Goal: Task Accomplishment & Management: Manage account settings

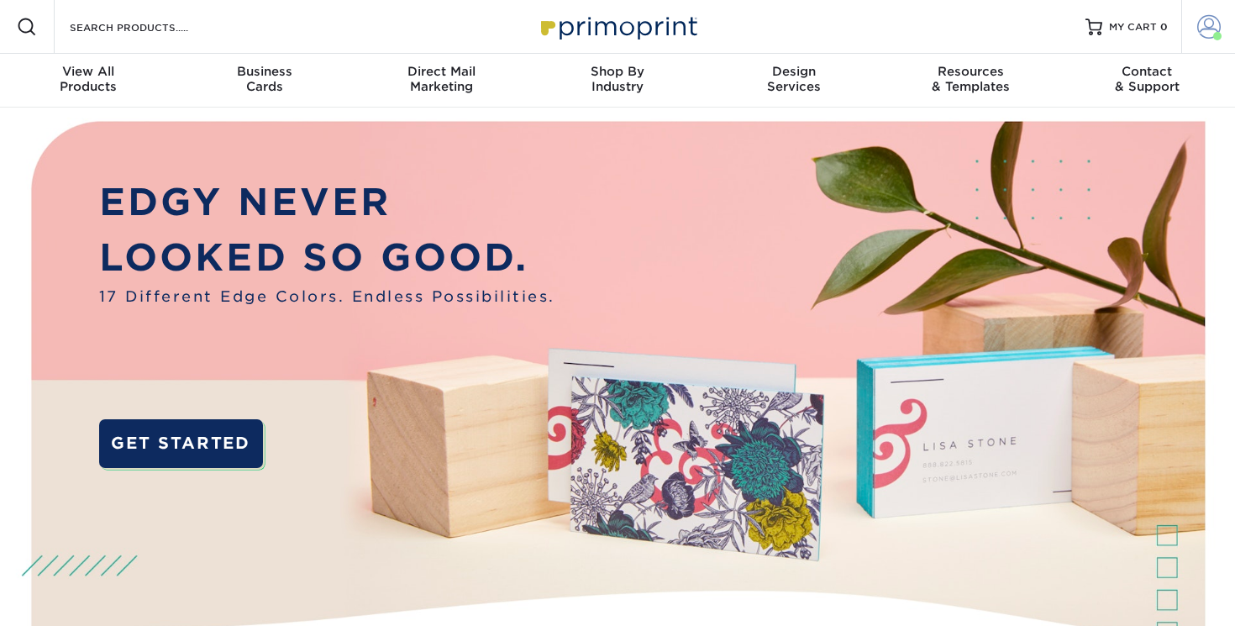
click at [1208, 33] on span at bounding box center [1210, 27] width 24 height 24
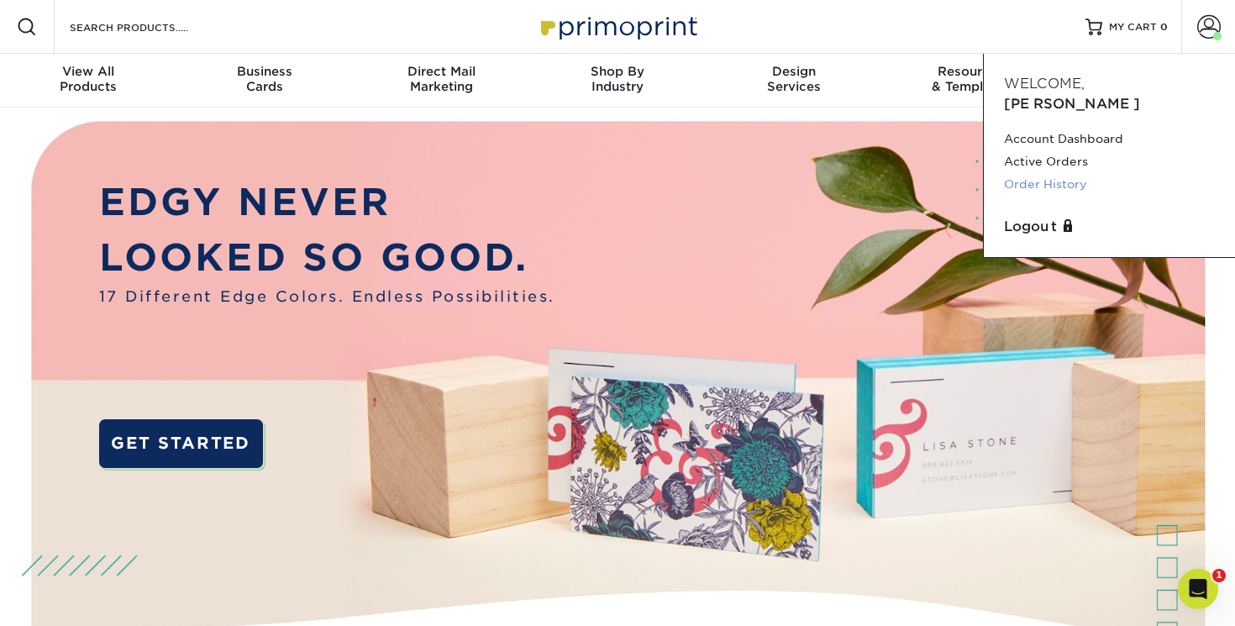
click at [1049, 173] on link "Order History" at bounding box center [1109, 184] width 211 height 23
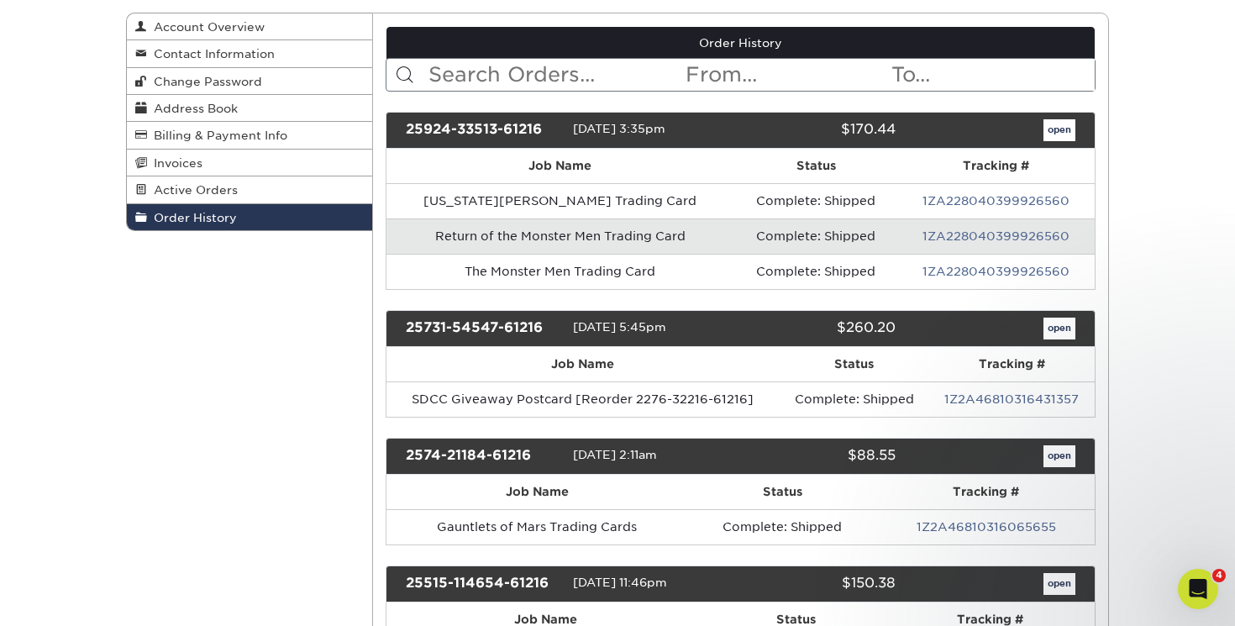
click at [1051, 126] on link "open" at bounding box center [1060, 130] width 32 height 22
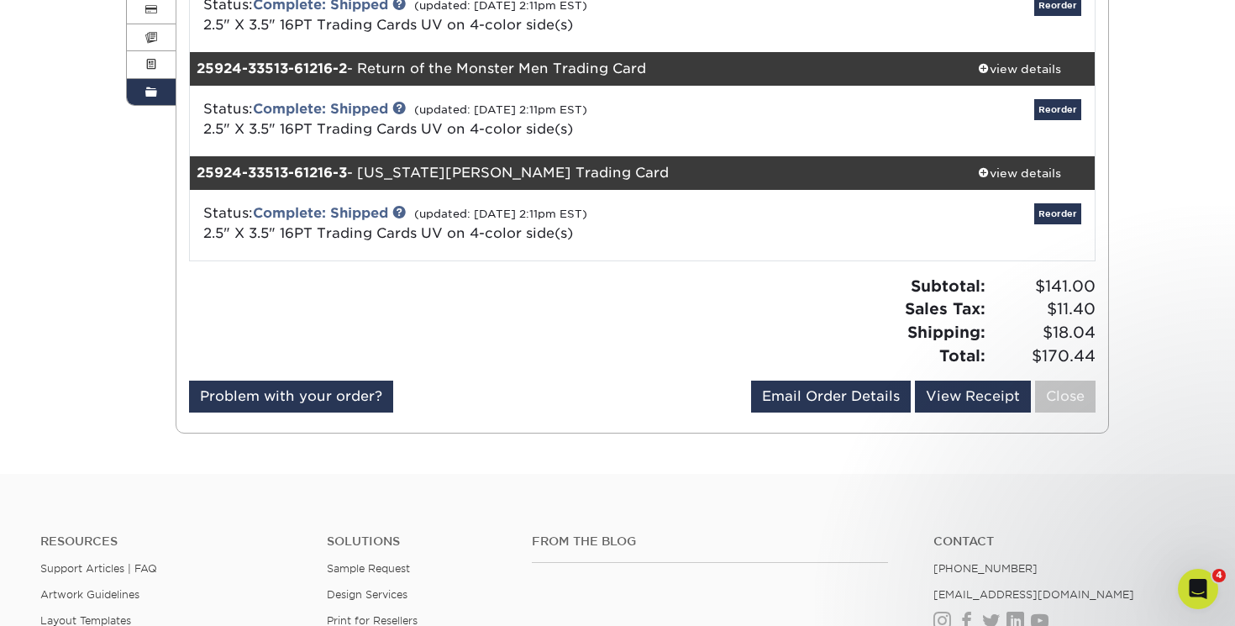
scroll to position [361, 0]
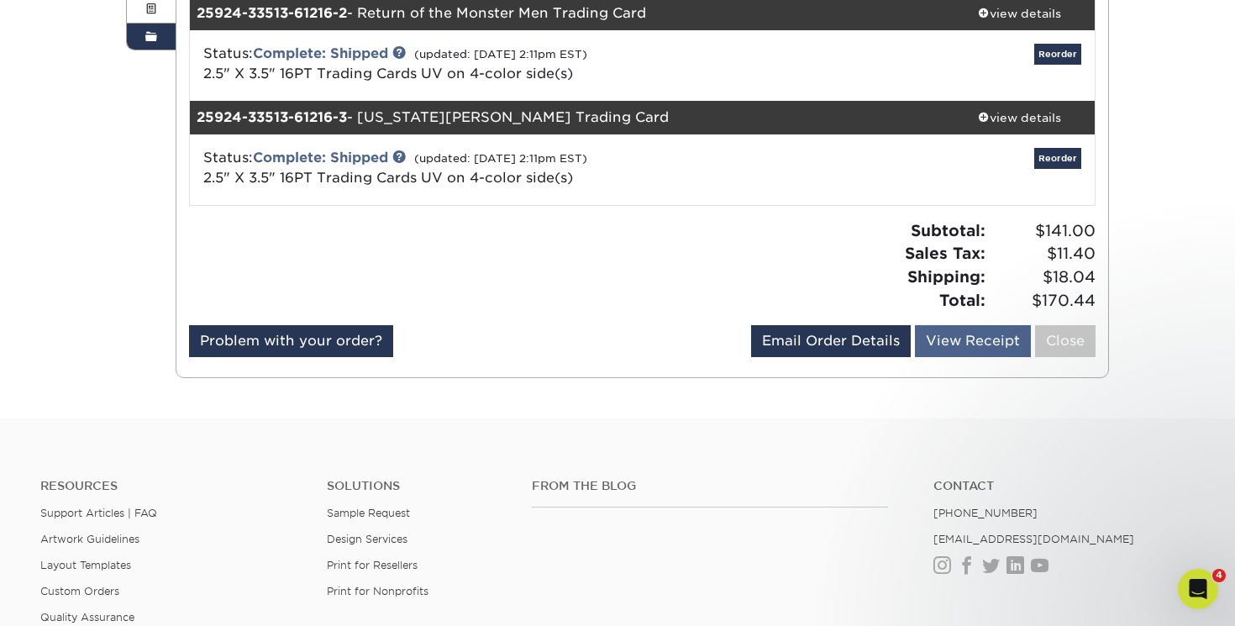
click at [957, 333] on link "View Receipt" at bounding box center [973, 341] width 116 height 32
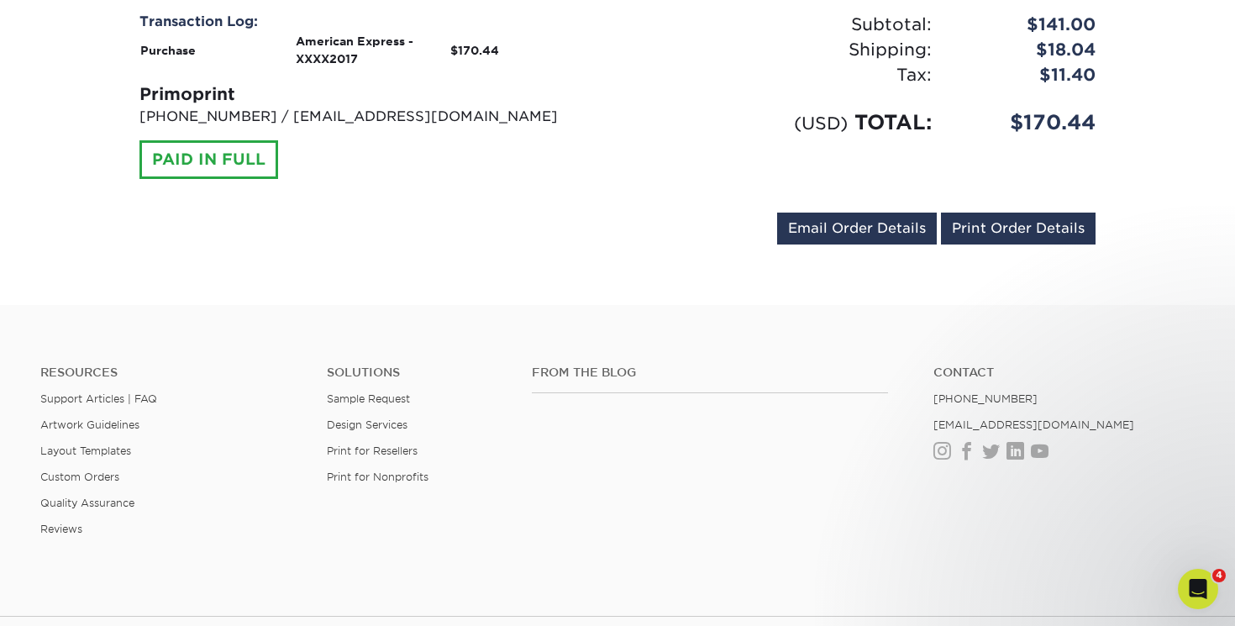
scroll to position [1026, 0]
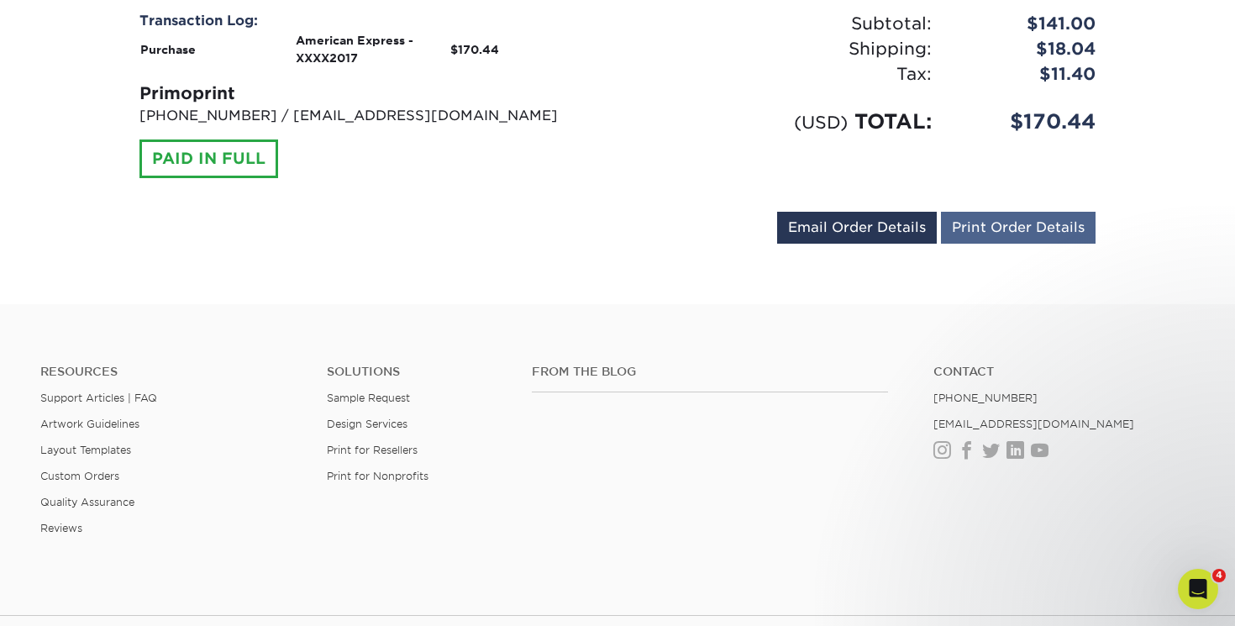
click at [1032, 223] on link "Print Order Details" at bounding box center [1018, 228] width 155 height 32
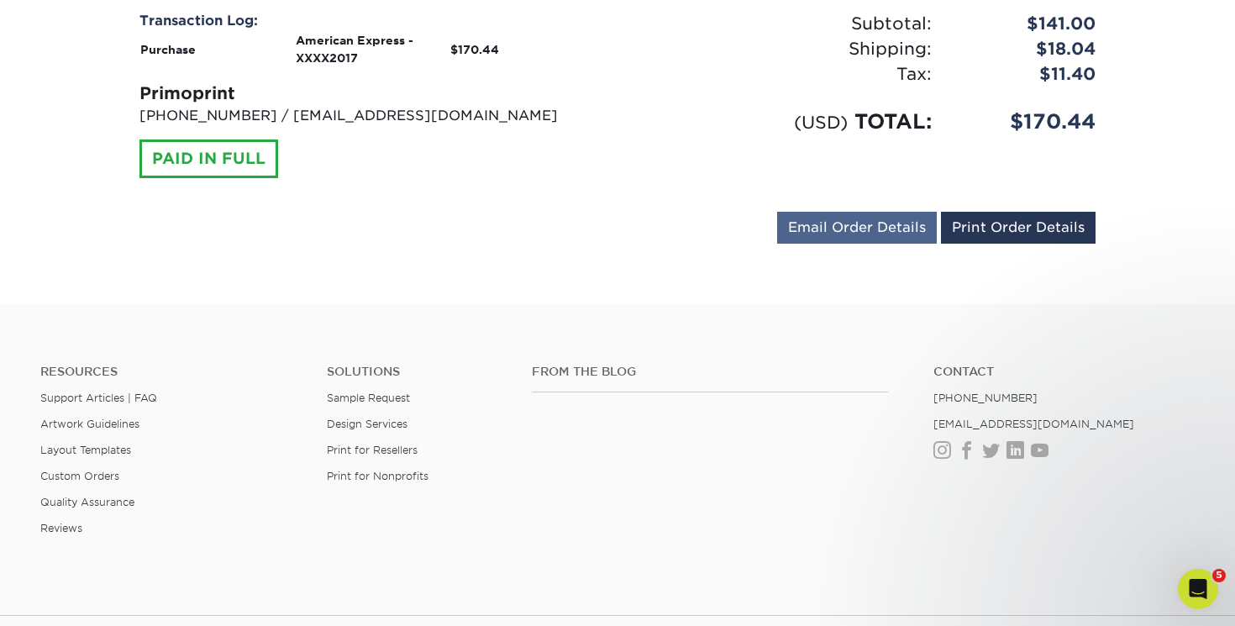
scroll to position [664, 0]
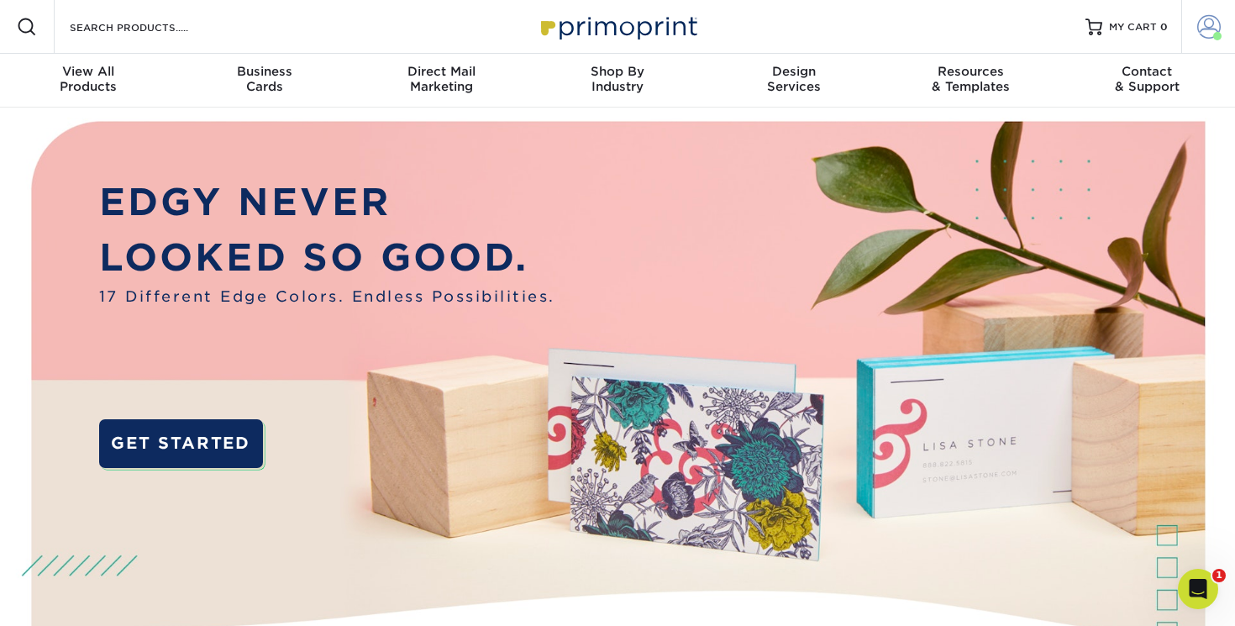
click at [1203, 28] on span at bounding box center [1210, 27] width 24 height 24
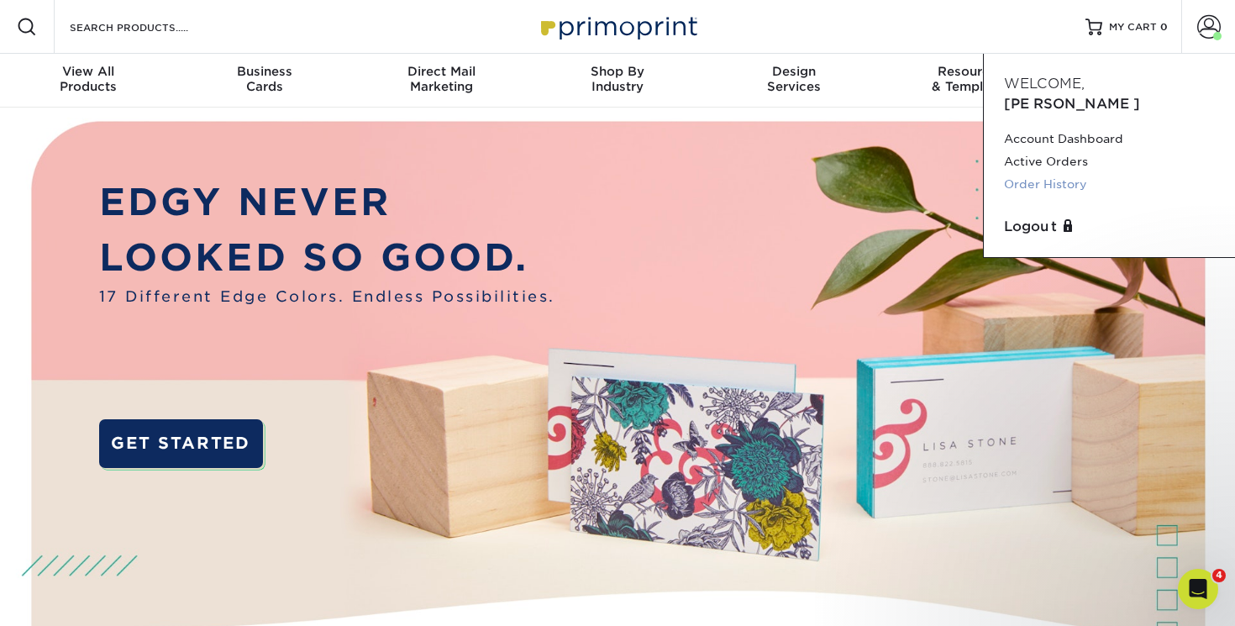
click at [1063, 173] on link "Order History" at bounding box center [1109, 184] width 211 height 23
click at [1073, 173] on link "Order History" at bounding box center [1109, 184] width 211 height 23
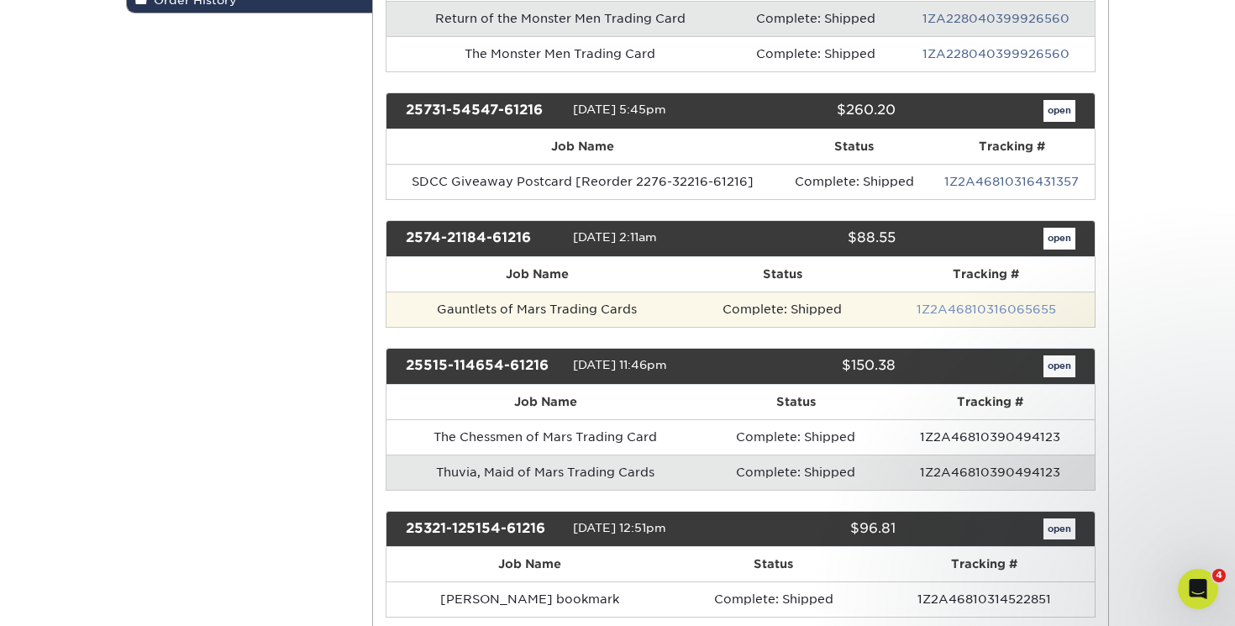
scroll to position [396, 0]
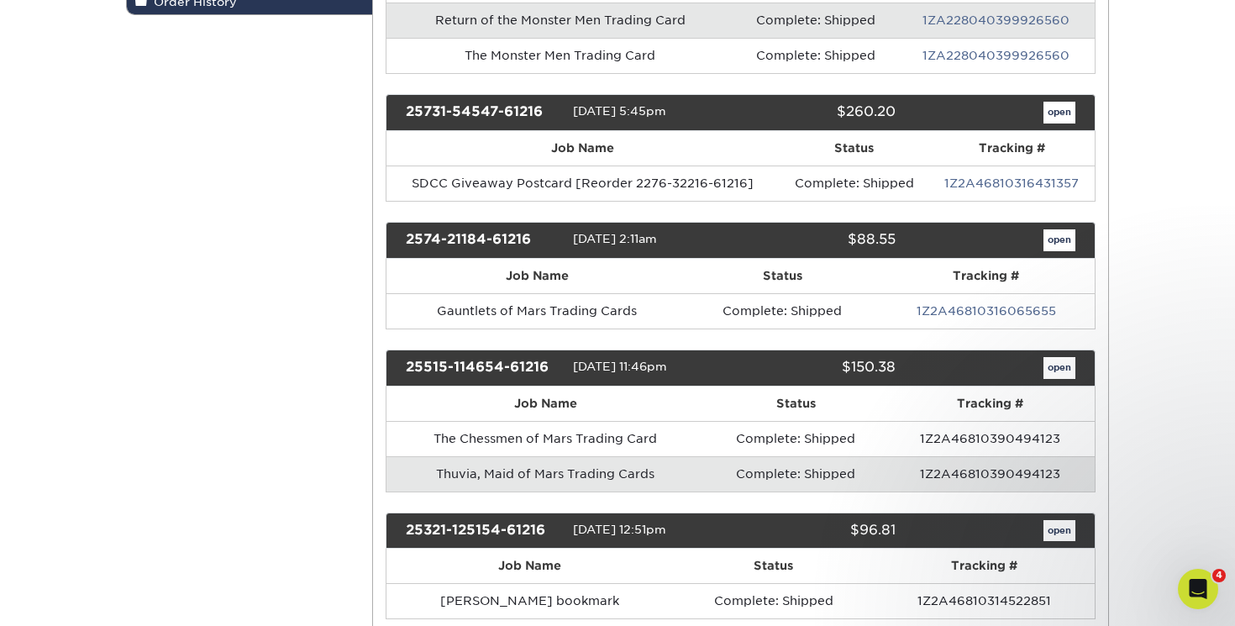
click at [1054, 241] on link "open" at bounding box center [1060, 240] width 32 height 22
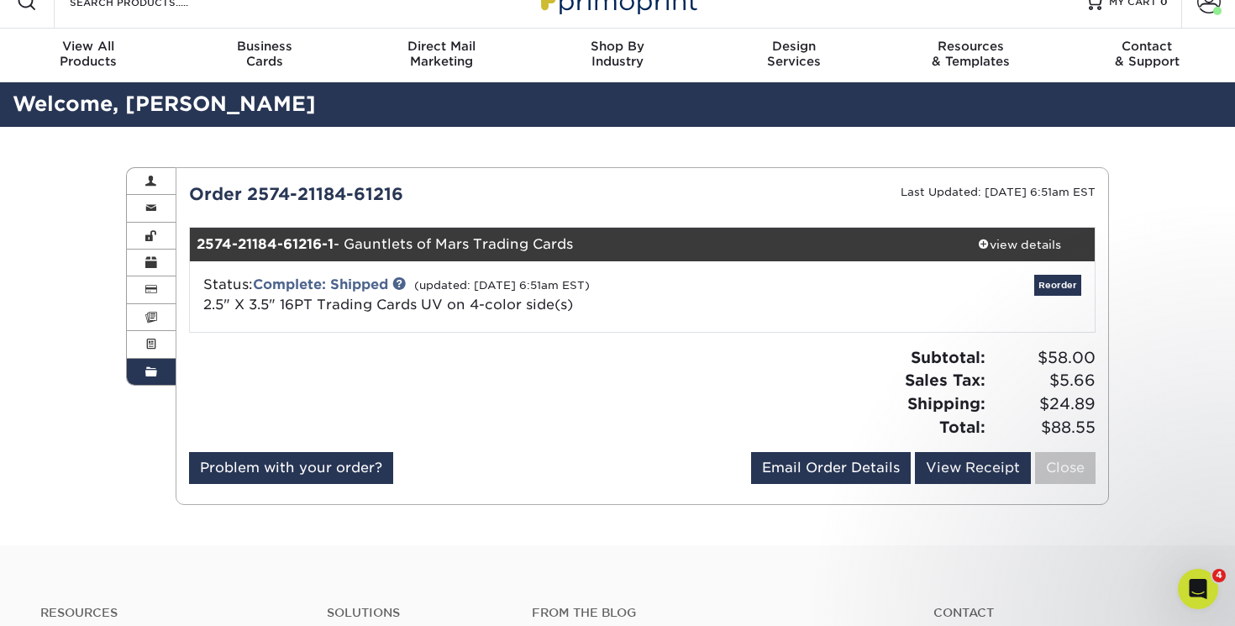
scroll to position [40, 0]
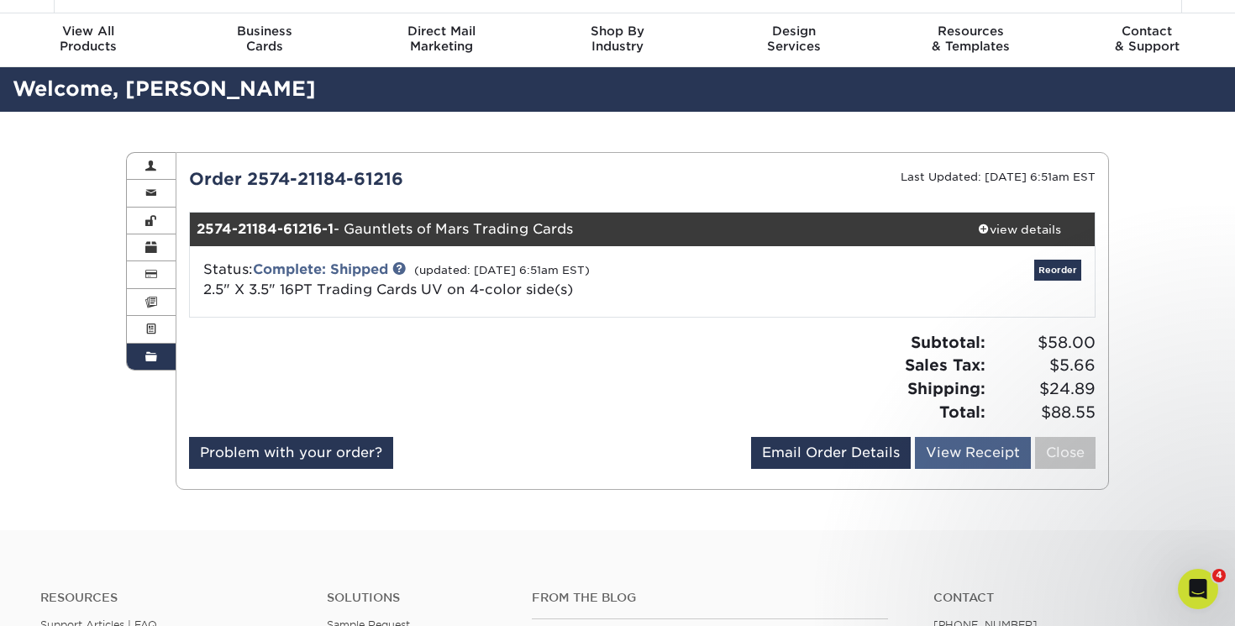
click at [985, 450] on link "View Receipt" at bounding box center [973, 453] width 116 height 32
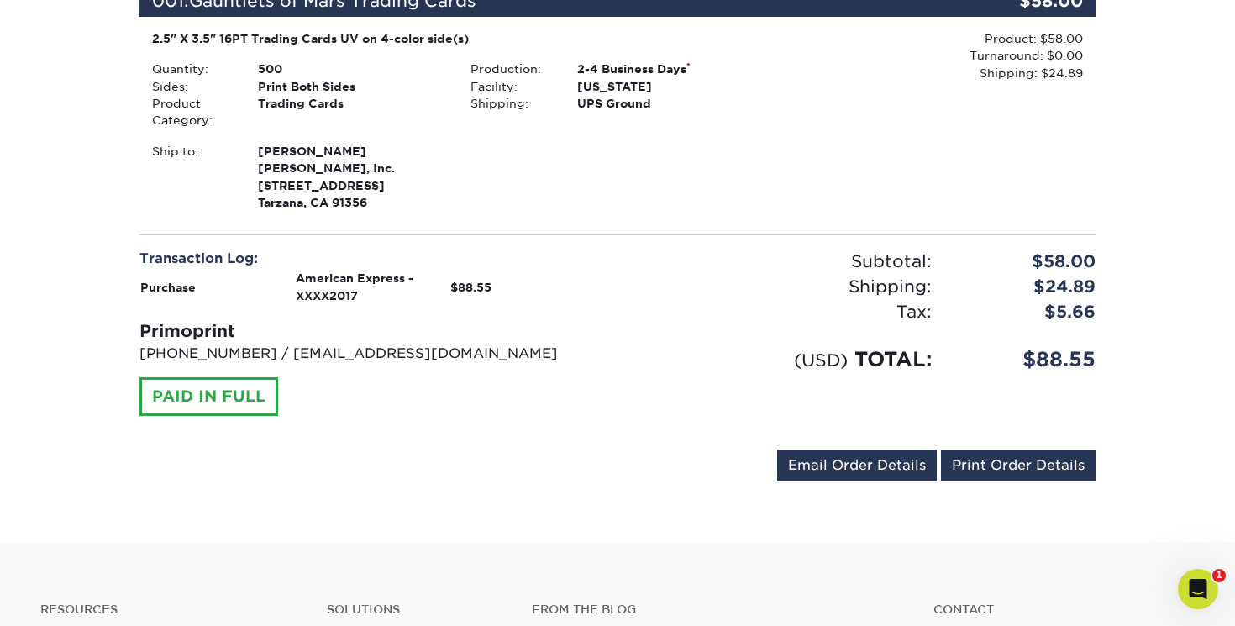
scroll to position [283, 0]
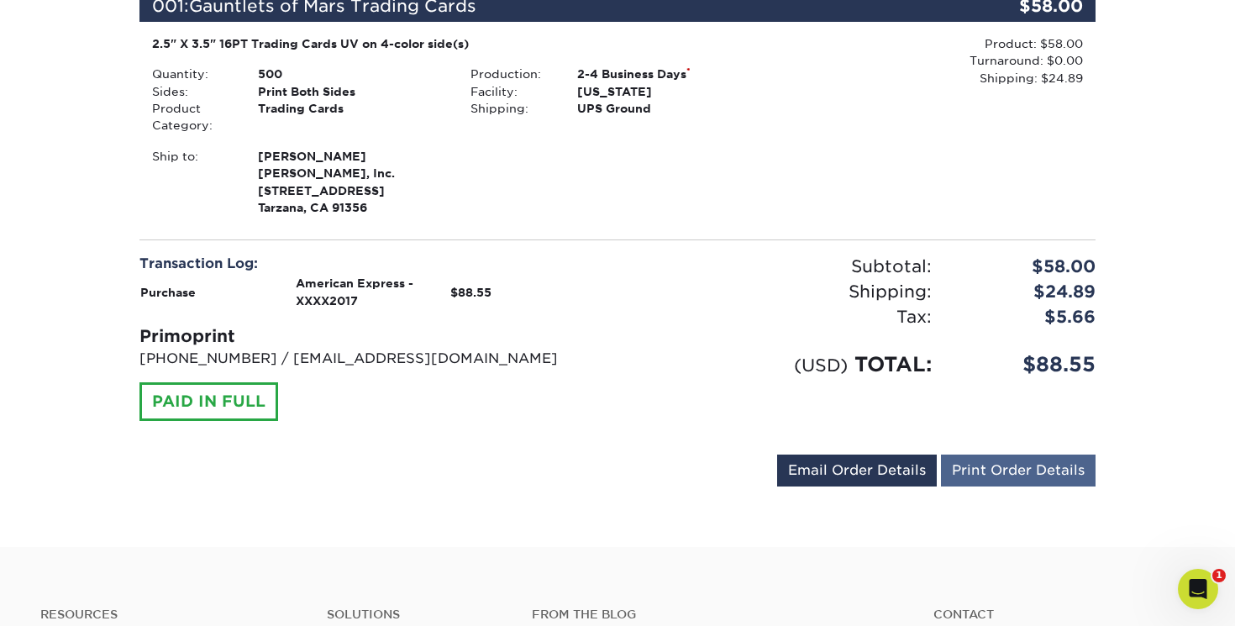
click at [1017, 469] on link "Print Order Details" at bounding box center [1018, 471] width 155 height 32
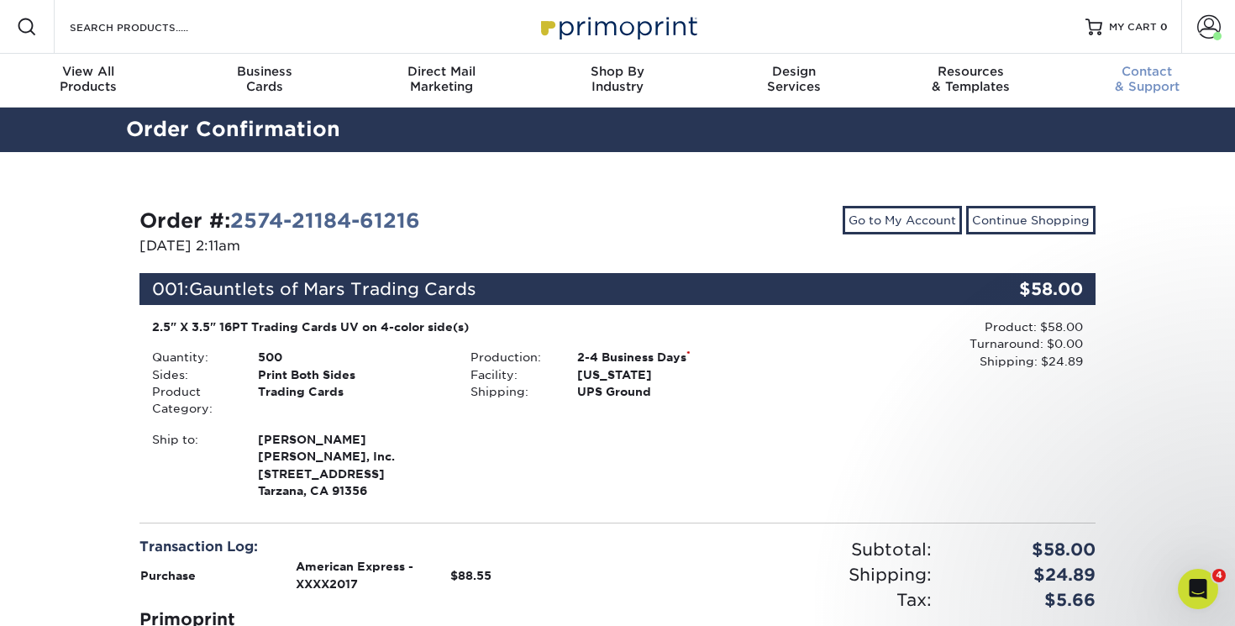
scroll to position [0, 0]
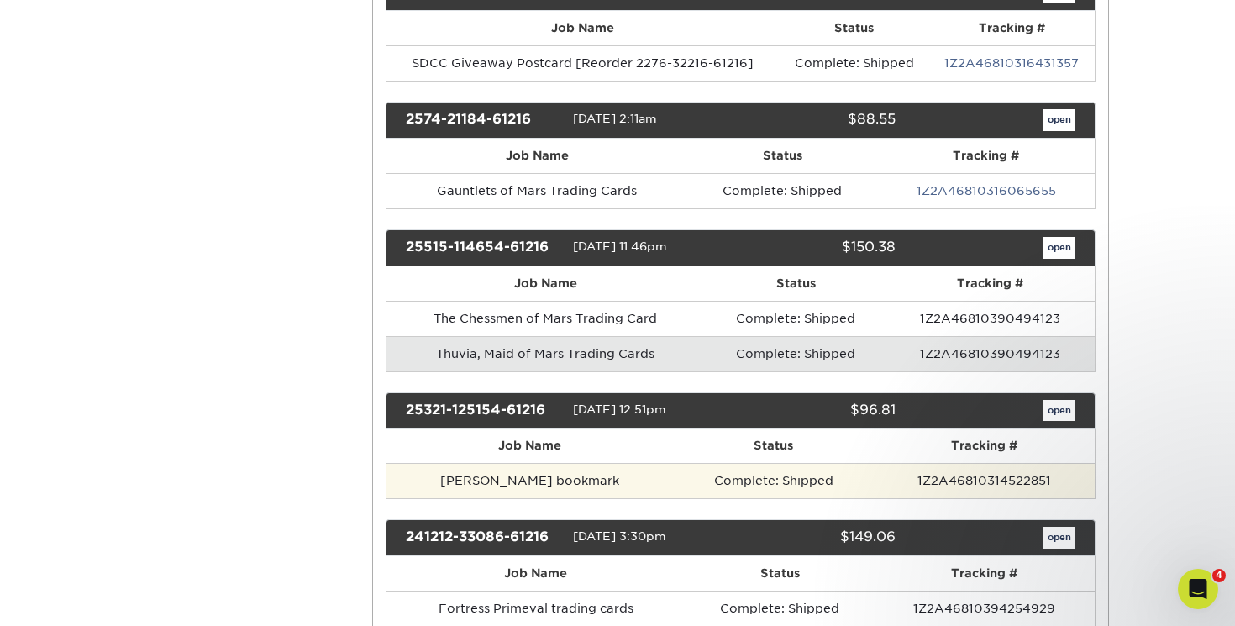
scroll to position [515, 0]
